Goal: Task Accomplishment & Management: Use online tool/utility

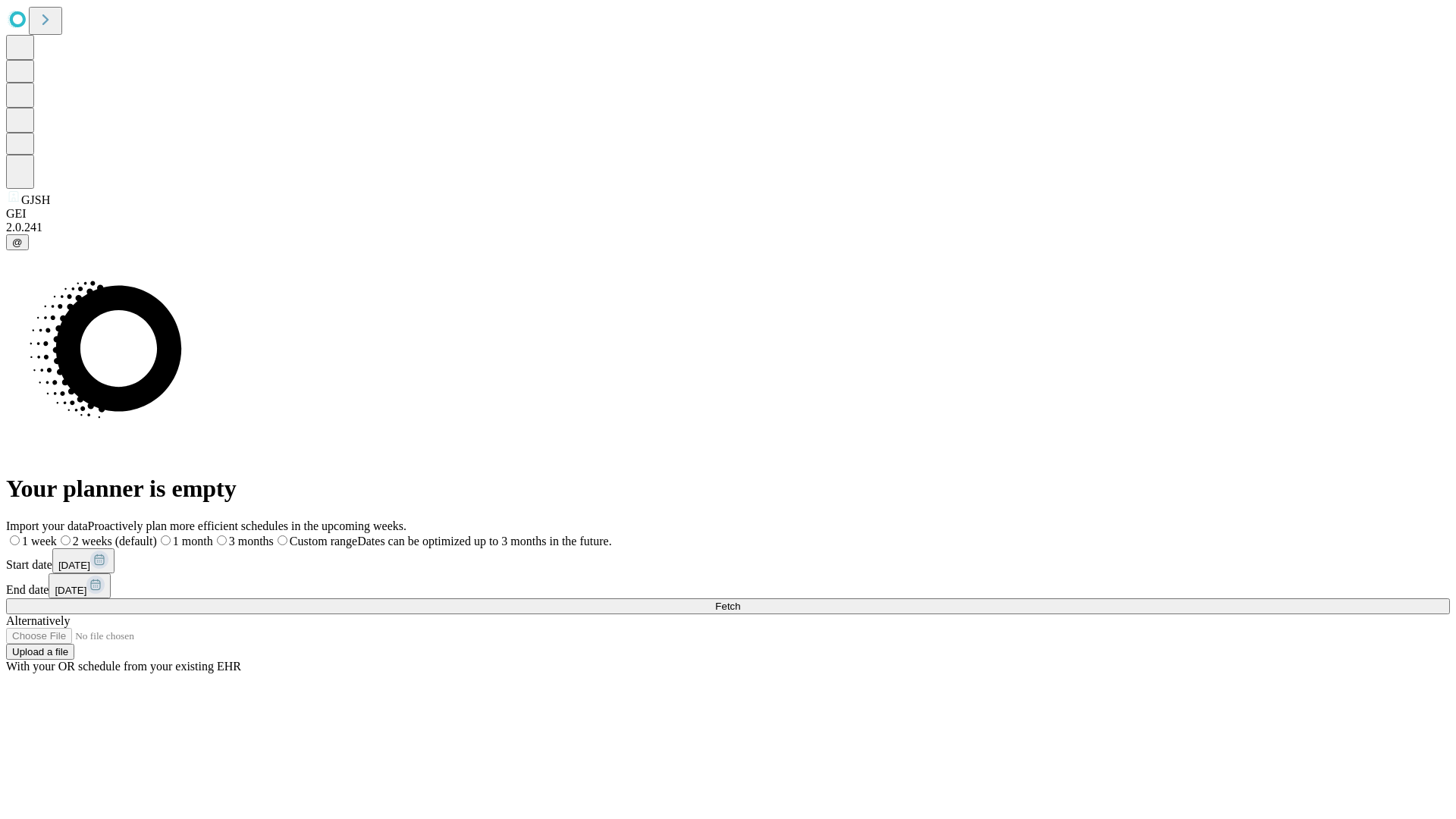
click at [740, 600] on span "Fetch" at bounding box center [728, 605] width 25 height 11
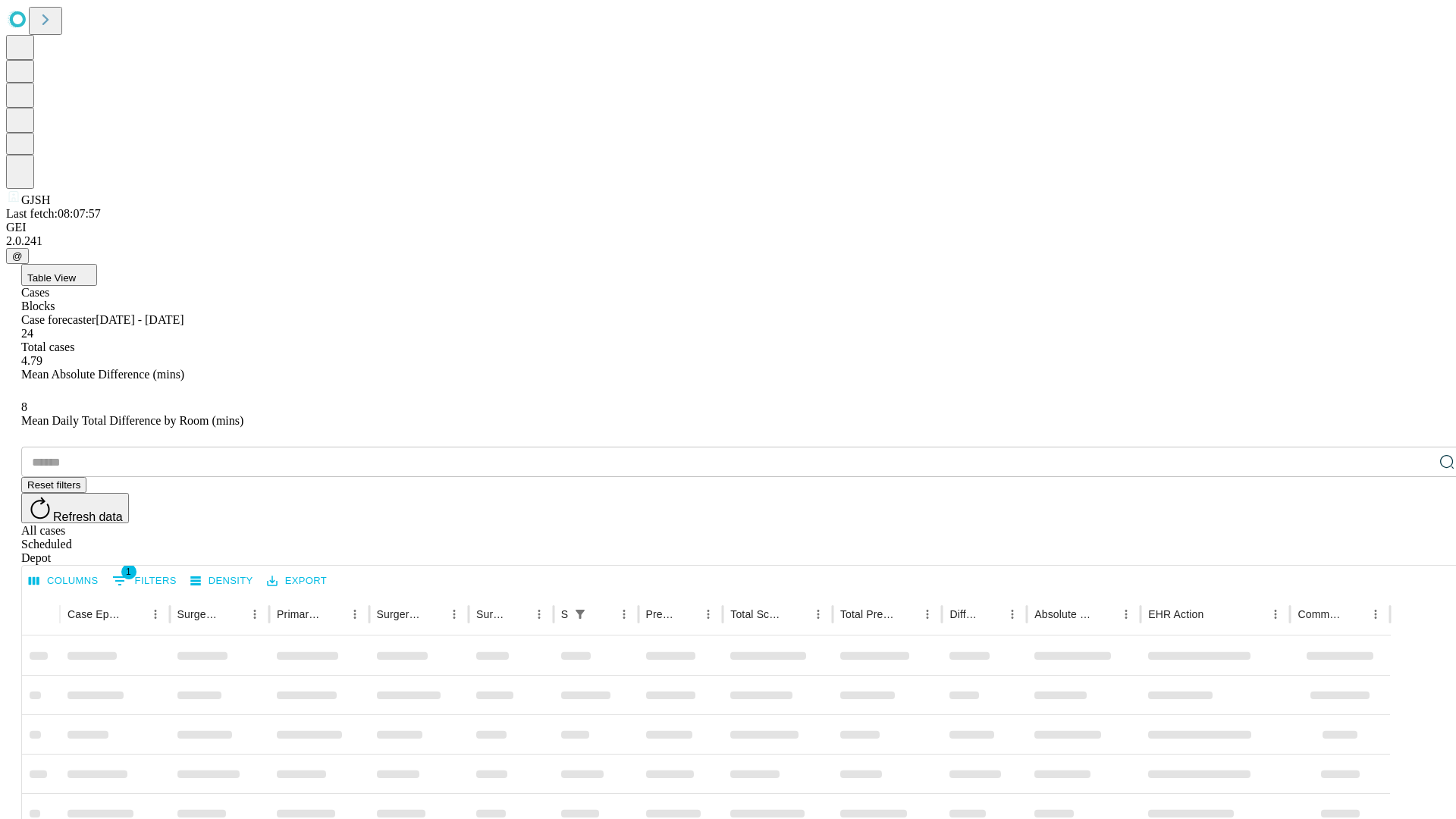
click at [1417, 552] on div "Depot" at bounding box center [742, 559] width 1444 height 14
